Goal: Find specific page/section: Find specific page/section

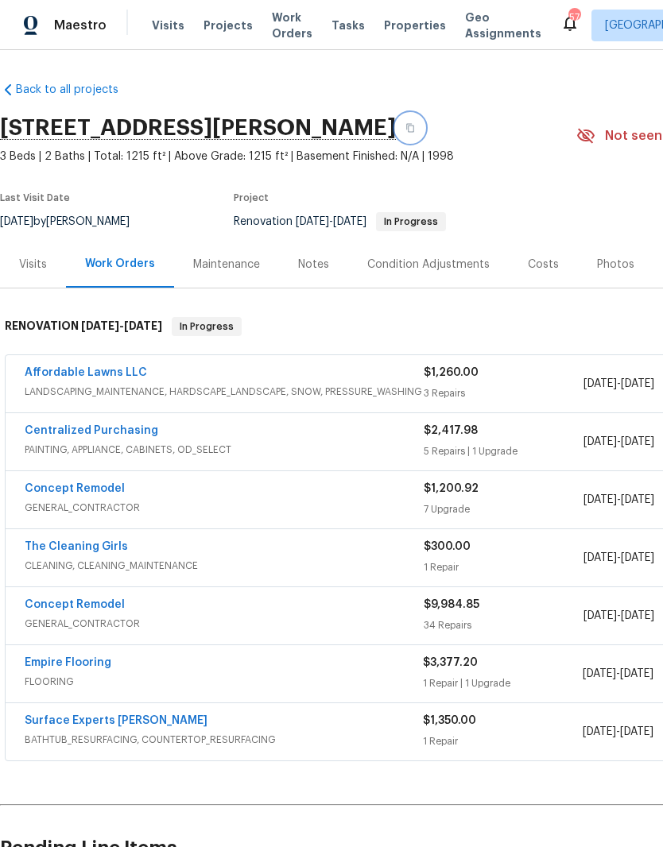
click at [396, 133] on button "button" at bounding box center [410, 128] width 29 height 29
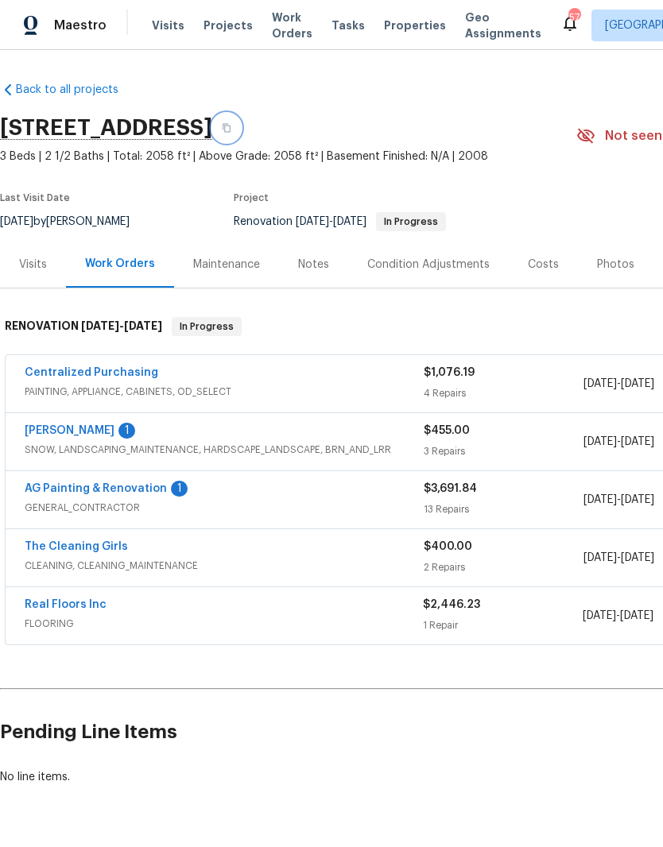
click at [231, 124] on icon "button" at bounding box center [227, 128] width 10 height 10
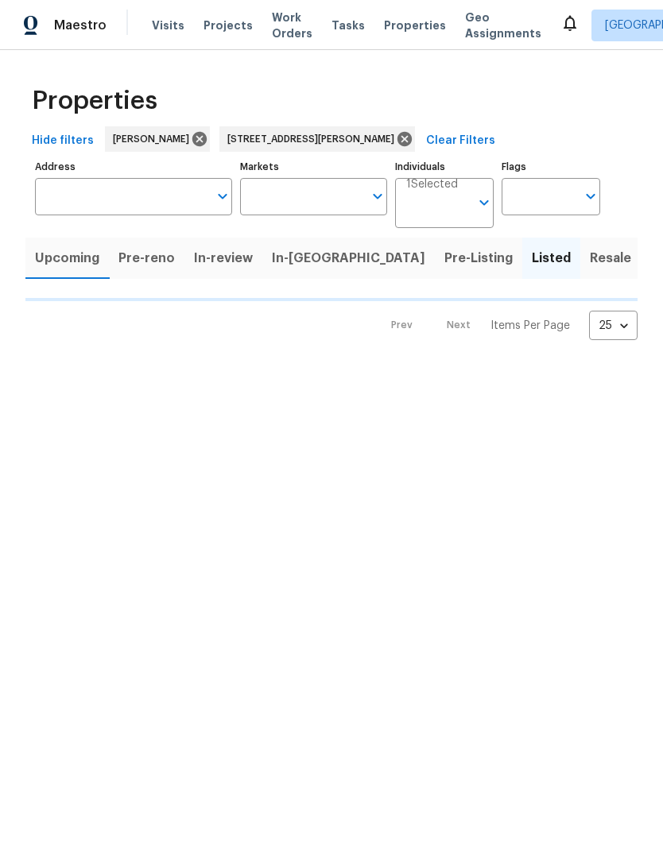
type input "[STREET_ADDRESS][PERSON_NAME]"
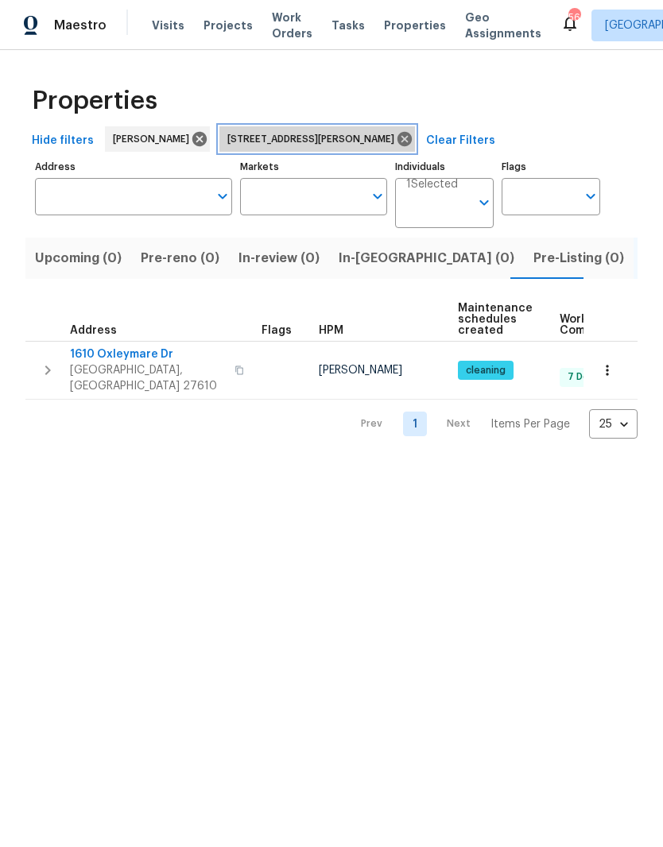
click at [403, 147] on icon at bounding box center [404, 138] width 17 height 17
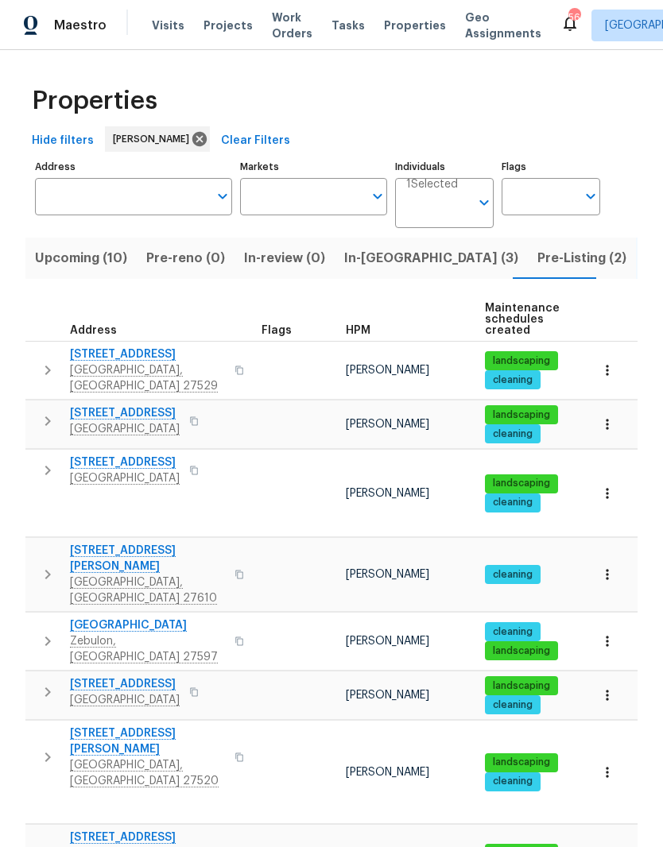
click at [613, 368] on icon "button" at bounding box center [607, 370] width 16 height 16
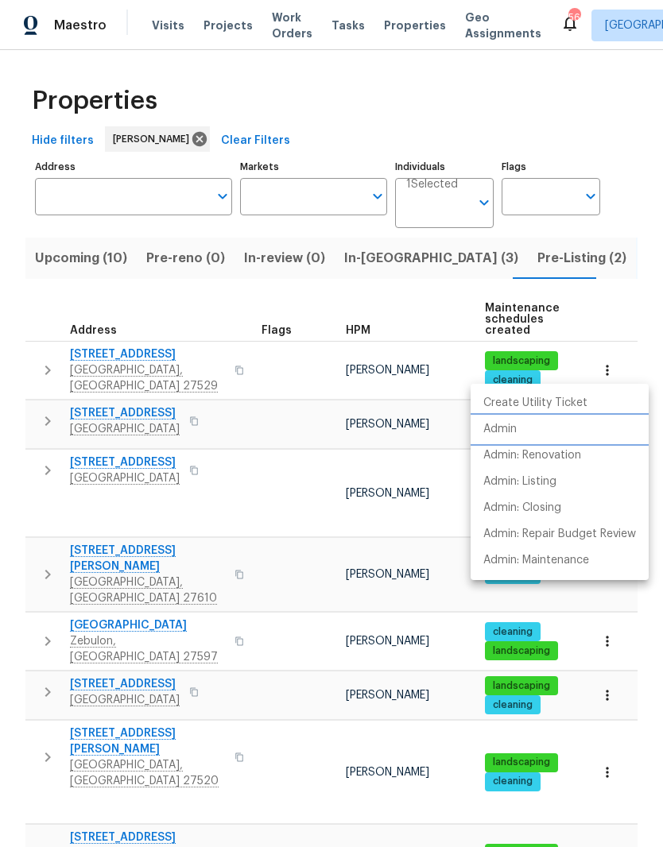
click at [551, 436] on li "Admin" at bounding box center [559, 429] width 178 height 26
